Goal: Information Seeking & Learning: Check status

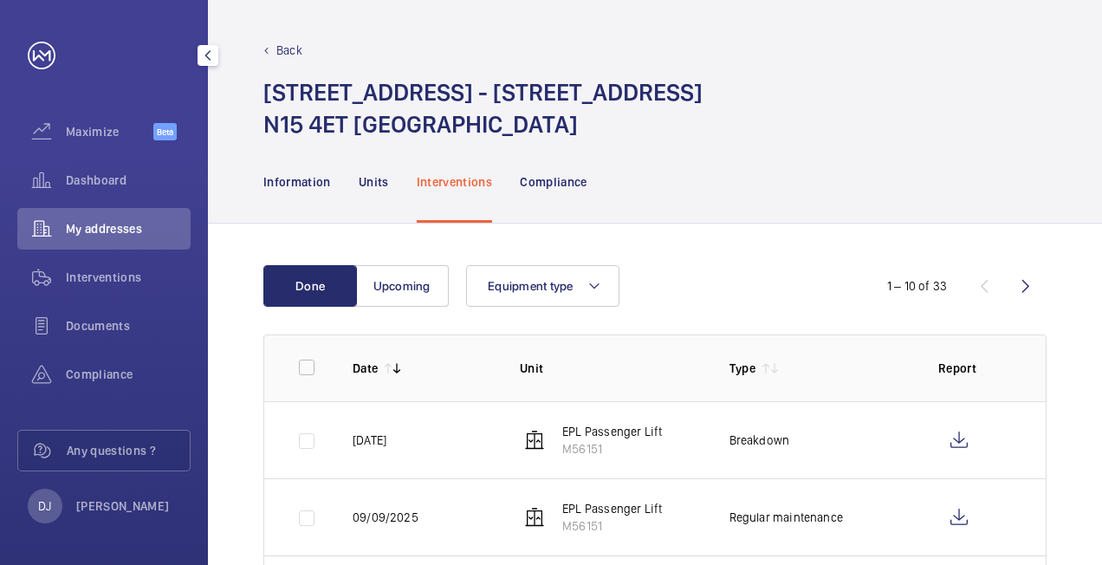
click at [106, 187] on span "Dashboard" at bounding box center [128, 180] width 125 height 17
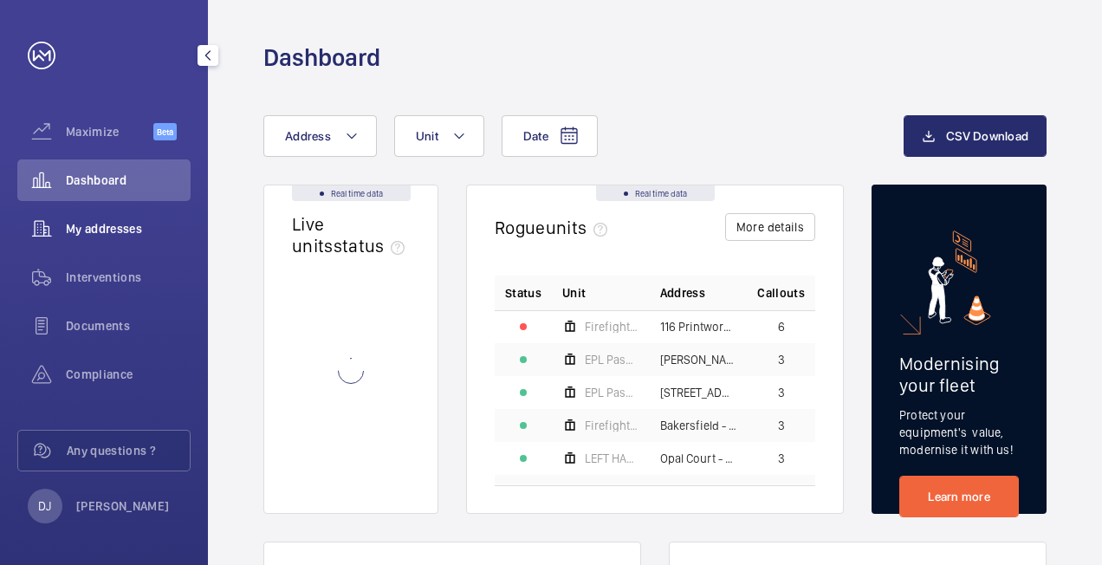
click at [162, 224] on span "My addresses" at bounding box center [128, 228] width 125 height 17
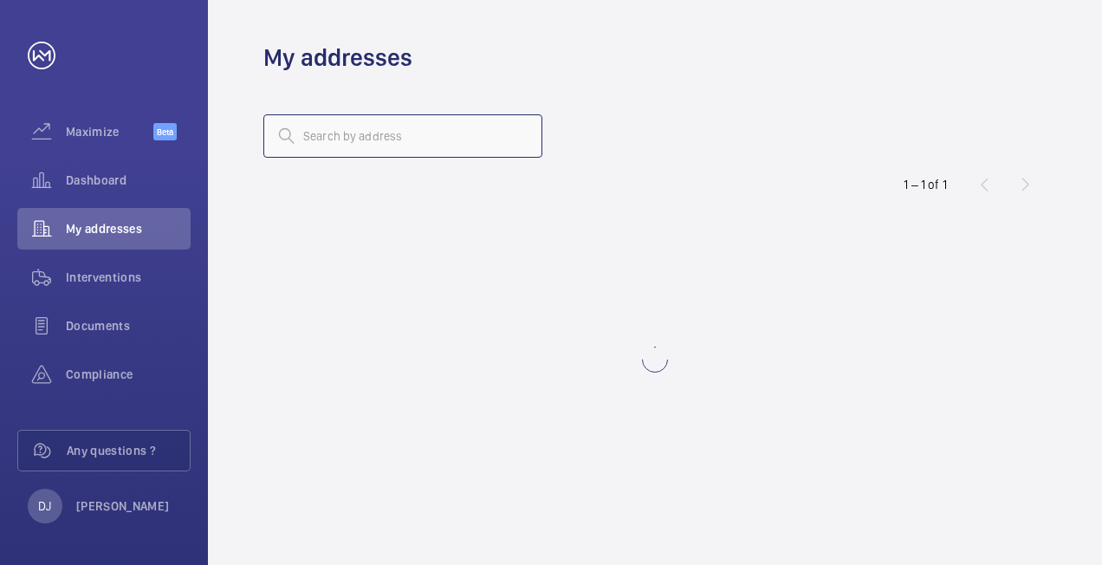
click at [514, 133] on input "text" at bounding box center [402, 135] width 279 height 43
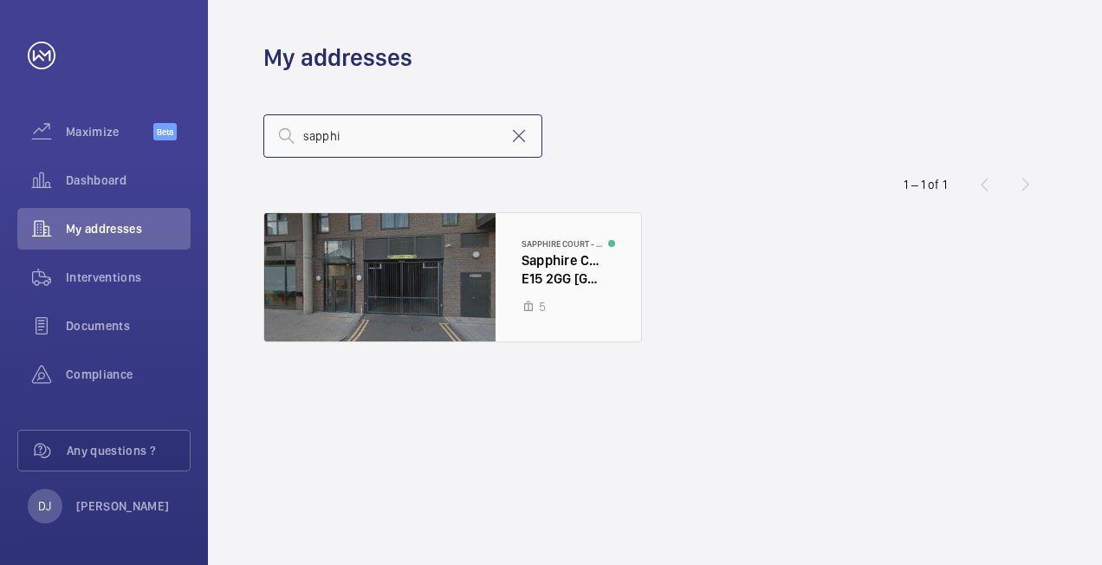
type input "sapphi"
click at [535, 256] on div at bounding box center [452, 277] width 377 height 128
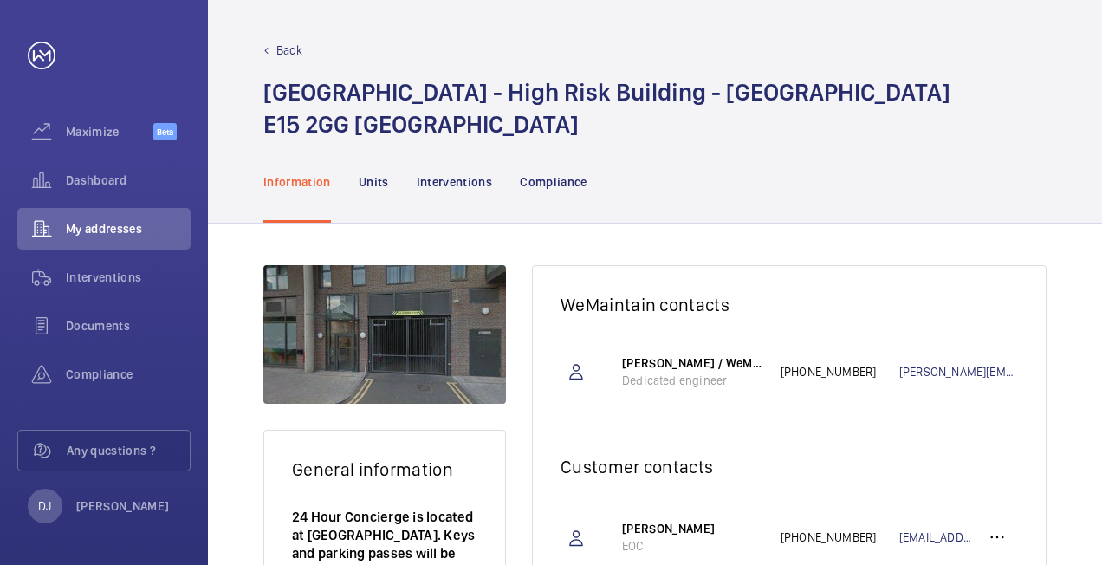
click at [388, 186] on nav "Information Units Interventions Compliance" at bounding box center [425, 181] width 324 height 82
click at [380, 188] on p "Units" at bounding box center [374, 181] width 30 height 17
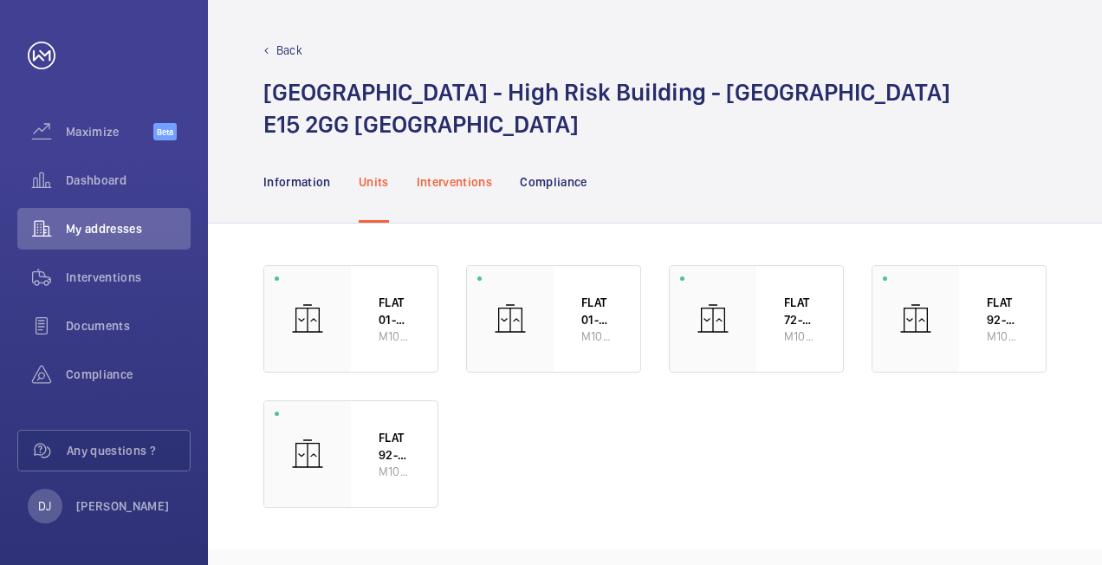
click at [465, 189] on p "Interventions" at bounding box center [455, 181] width 76 height 17
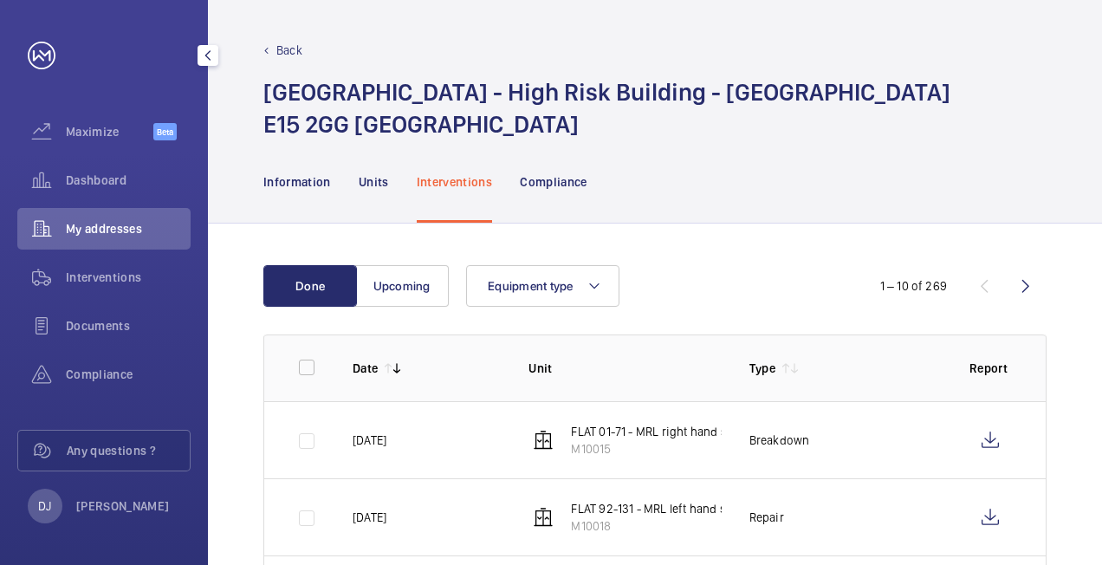
click at [100, 188] on span "Dashboard" at bounding box center [128, 180] width 125 height 17
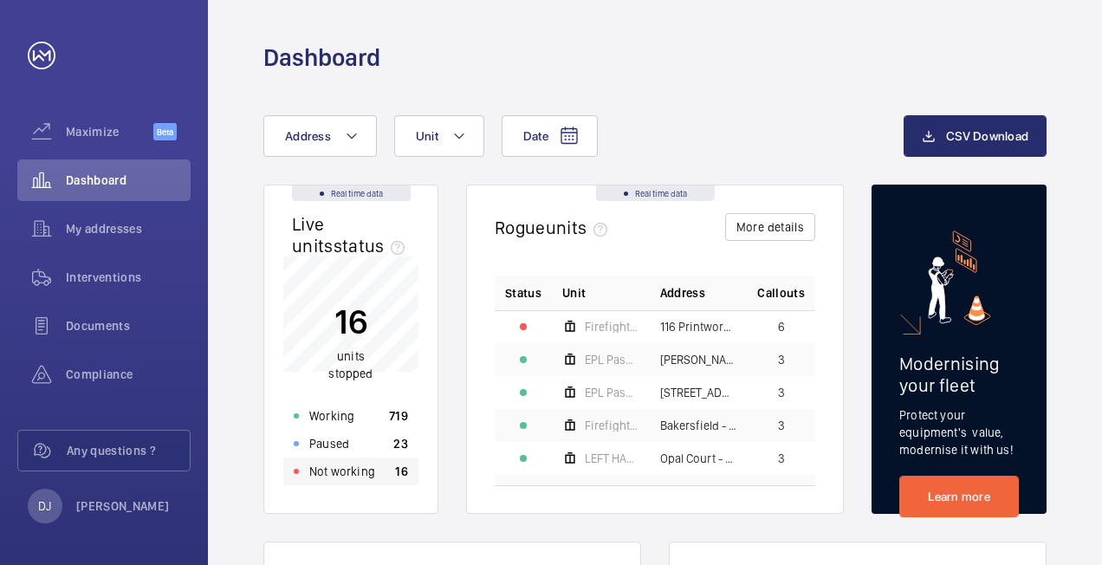
click at [358, 470] on p "Not working" at bounding box center [342, 471] width 66 height 17
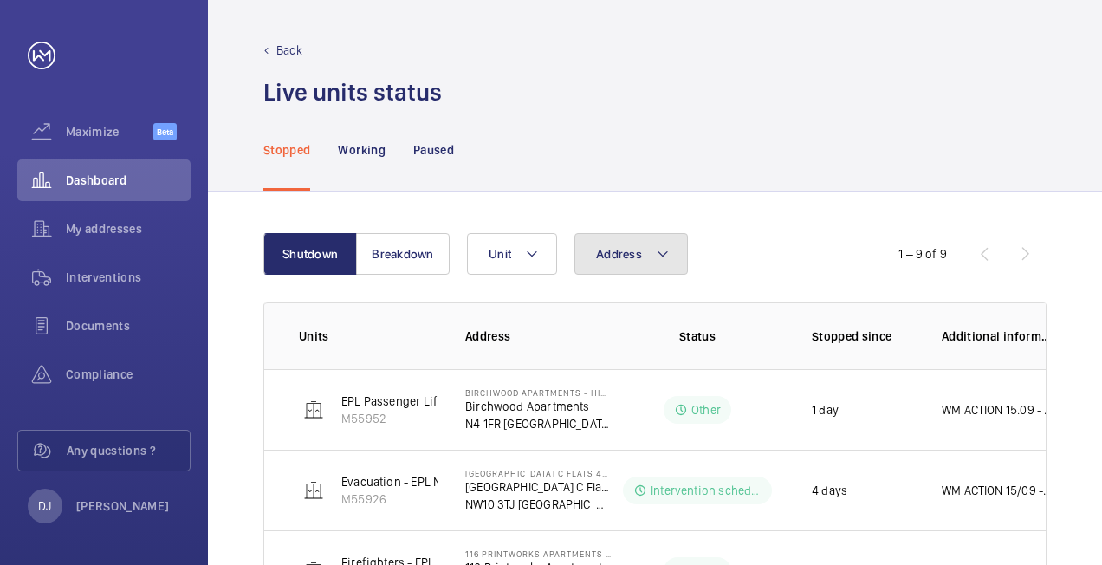
click at [629, 266] on button "Address" at bounding box center [630, 254] width 113 height 42
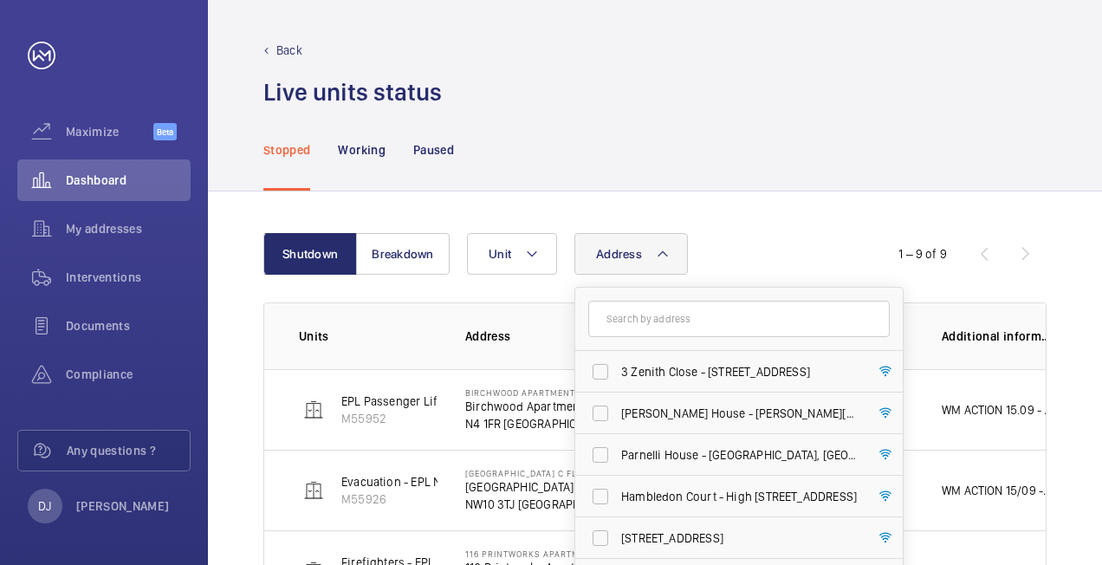
drag, startPoint x: 677, startPoint y: 322, endPoint x: 669, endPoint y: 302, distance: 21.7
click at [678, 314] on input "text" at bounding box center [738, 319] width 301 height 36
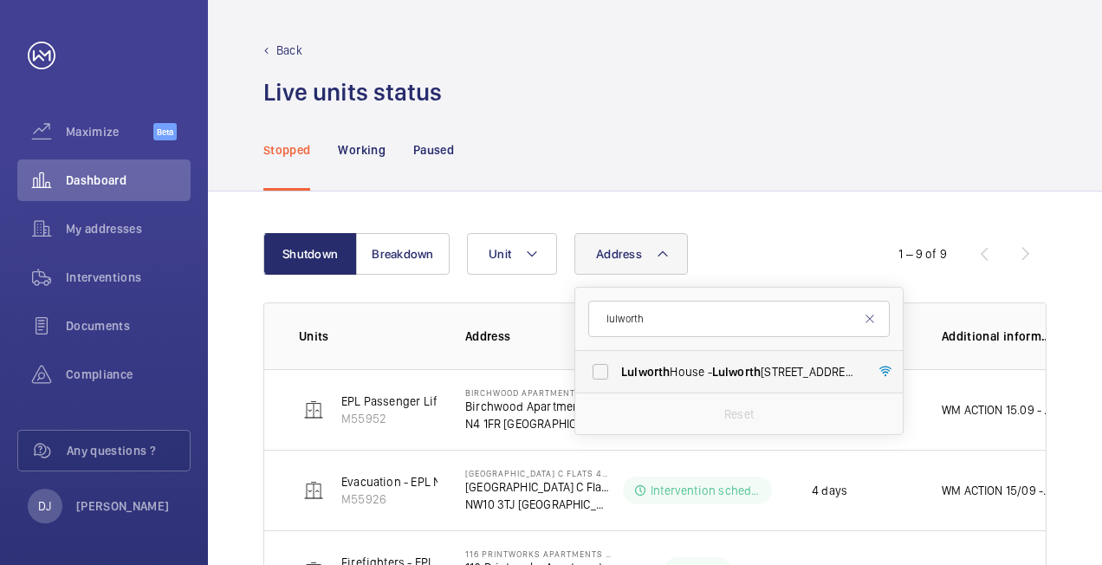
type input "lulworth"
drag, startPoint x: 687, startPoint y: 369, endPoint x: 700, endPoint y: 354, distance: 19.6
click at [688, 369] on span "[STREET_ADDRESS]" at bounding box center [740, 371] width 238 height 17
click at [618, 369] on input "[STREET_ADDRESS]" at bounding box center [600, 371] width 35 height 35
checkbox input "true"
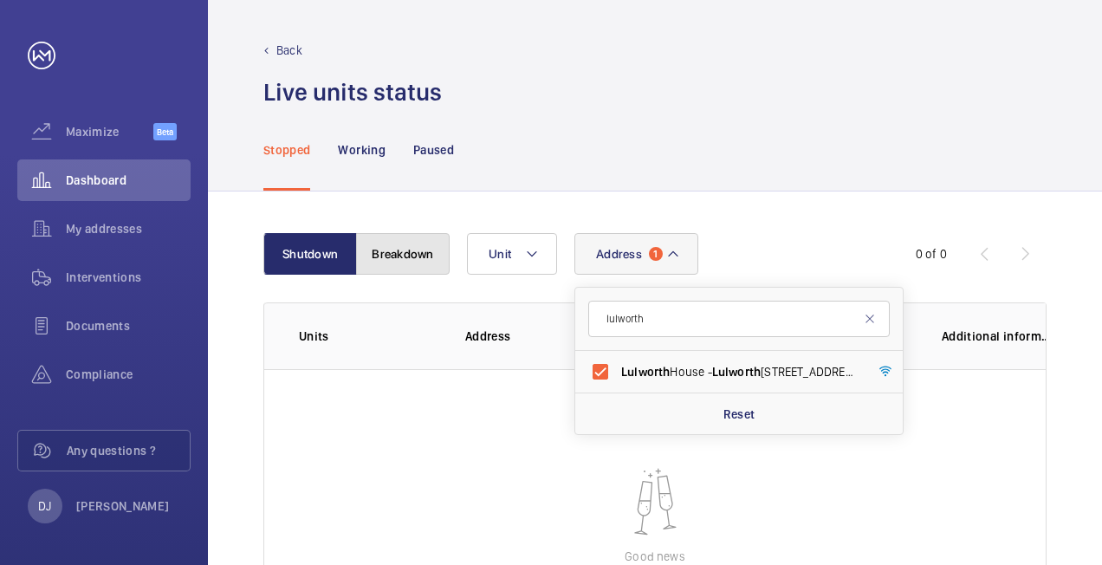
click at [409, 249] on button "Breakdown" at bounding box center [403, 254] width 94 height 42
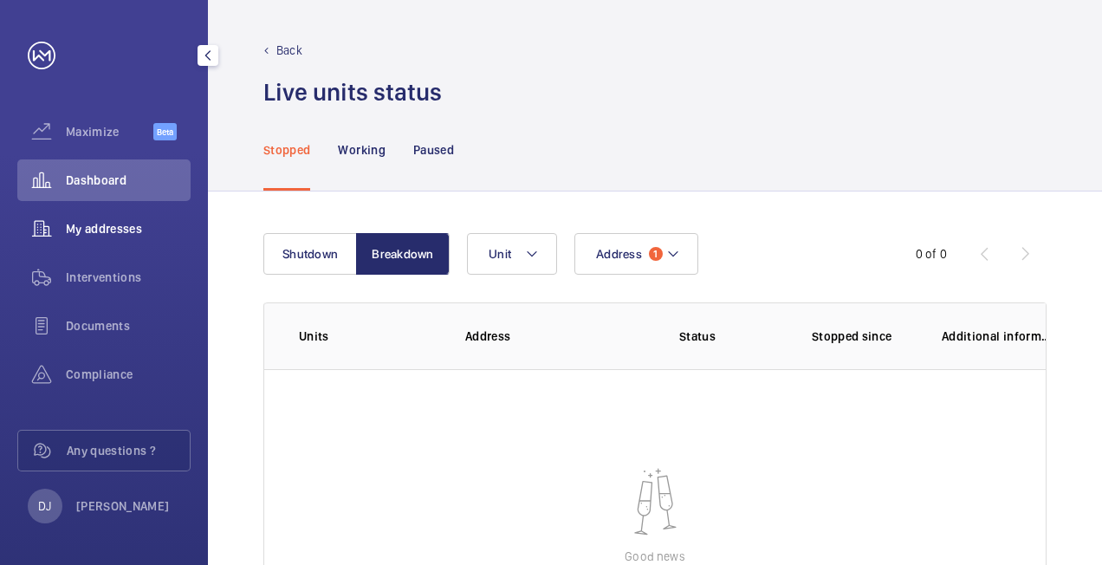
click at [100, 232] on span "My addresses" at bounding box center [128, 228] width 125 height 17
